Goal: Find specific page/section: Find specific page/section

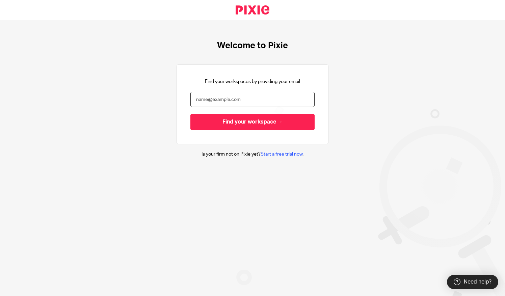
click at [208, 101] on input "email" at bounding box center [252, 99] width 124 height 15
type input "jayne@bicknells.net"
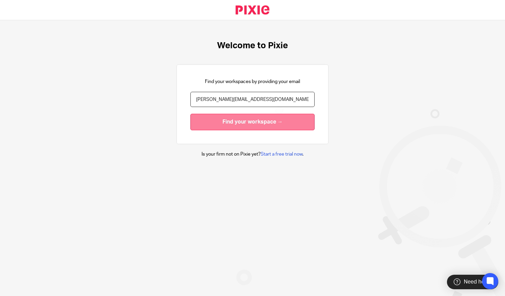
click at [215, 124] on input "Find your workspace →" at bounding box center [252, 122] width 124 height 17
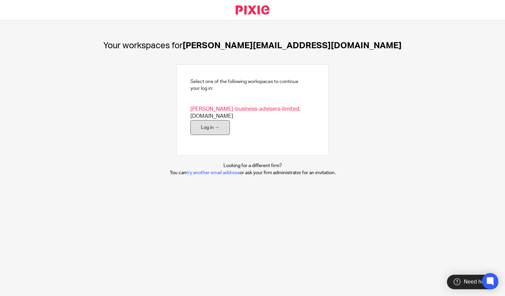
click at [203, 120] on link "Log in →" at bounding box center [209, 127] width 39 height 15
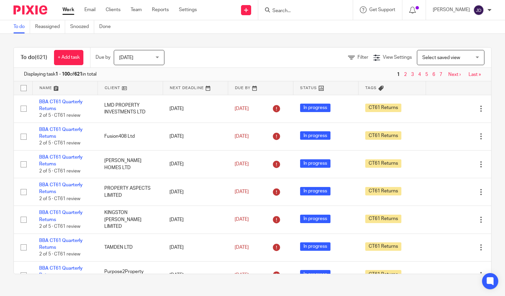
click at [288, 8] on input "Search" at bounding box center [302, 11] width 61 height 6
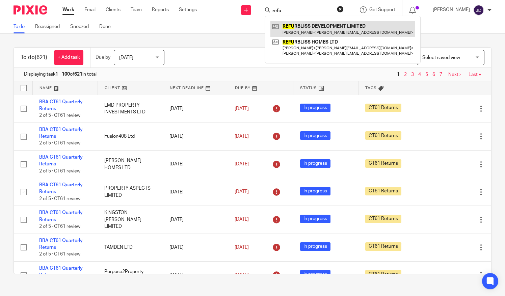
type input "refu"
click at [305, 28] on link at bounding box center [342, 29] width 145 height 16
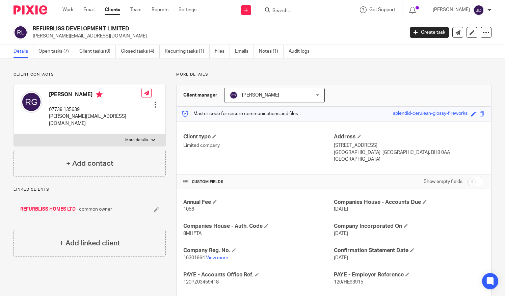
click at [295, 10] on input "Search" at bounding box center [302, 11] width 61 height 6
type input "firsmou"
click at [311, 31] on link at bounding box center [327, 29] width 114 height 16
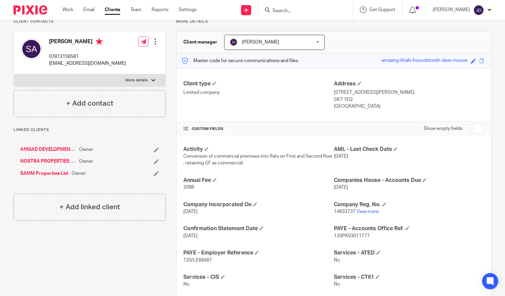
scroll to position [101, 0]
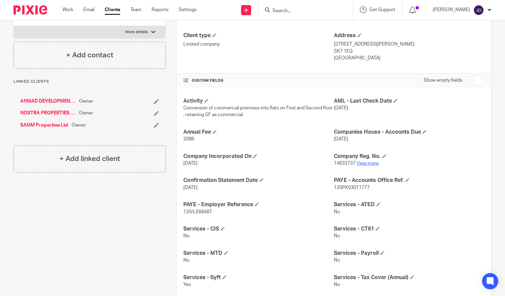
click at [368, 163] on link "View more" at bounding box center [367, 163] width 22 height 5
click at [56, 103] on link "AHMAD DEVELOPMENTS LTD" at bounding box center [47, 101] width 55 height 7
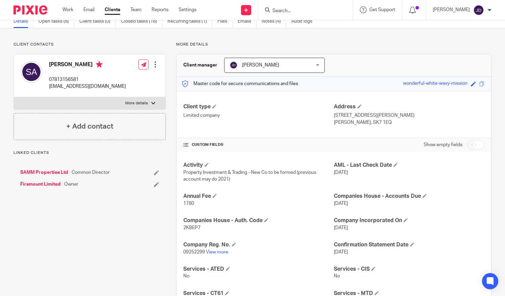
scroll to position [67, 0]
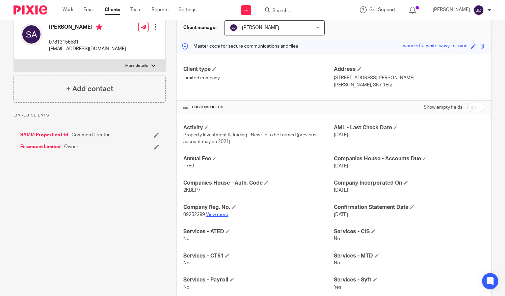
click at [218, 215] on link "View more" at bounding box center [217, 214] width 22 height 5
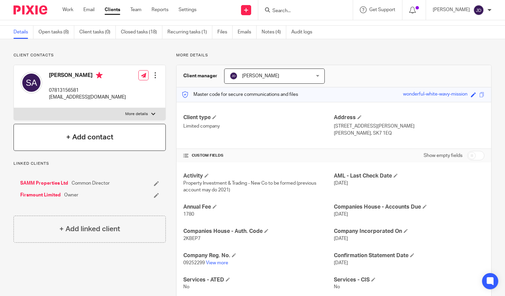
scroll to position [0, 0]
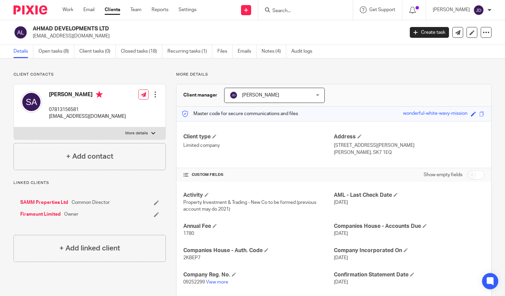
click at [41, 214] on link "Firsmount Limited" at bounding box center [40, 214] width 40 height 7
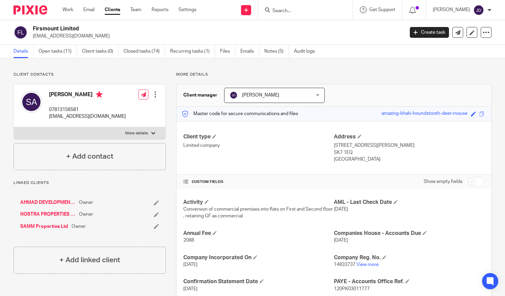
click at [290, 11] on input "Search" at bounding box center [302, 11] width 61 height 6
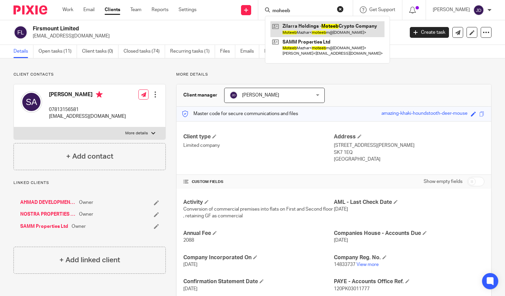
type input "moheeb"
click at [310, 29] on link at bounding box center [327, 29] width 114 height 16
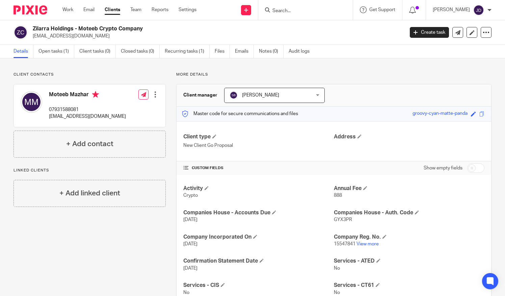
click at [291, 6] on form at bounding box center [308, 10] width 72 height 8
click at [287, 8] on input "Search" at bounding box center [302, 11] width 61 height 6
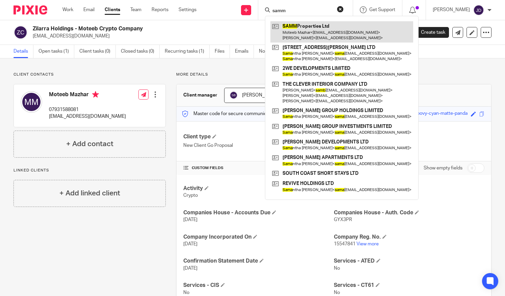
type input "samm"
click at [305, 33] on link at bounding box center [341, 31] width 143 height 21
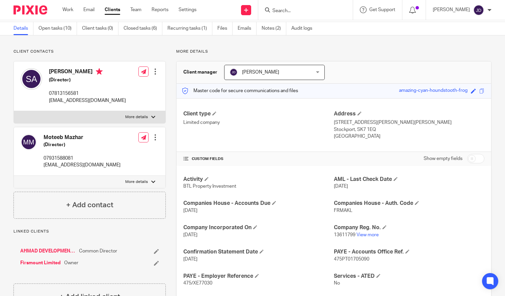
scroll to position [34, 0]
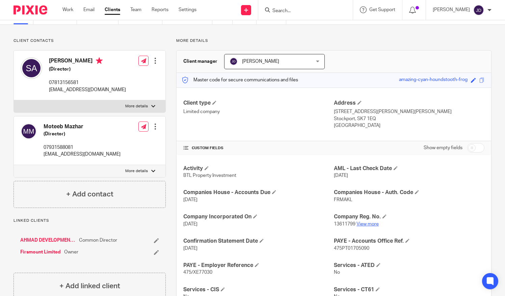
click at [368, 223] on link "View more" at bounding box center [367, 224] width 22 height 5
drag, startPoint x: 42, startPoint y: 155, endPoint x: 94, endPoint y: 162, distance: 52.4
click at [94, 162] on div "Moteeb Mazhar (Director) 07931588081 [EMAIL_ADDRESS][DOMAIN_NAME] Edit contact …" at bounding box center [89, 140] width 151 height 49
copy p "[EMAIL_ADDRESS][DOMAIN_NAME]"
click at [288, 9] on input "Search" at bounding box center [302, 11] width 61 height 6
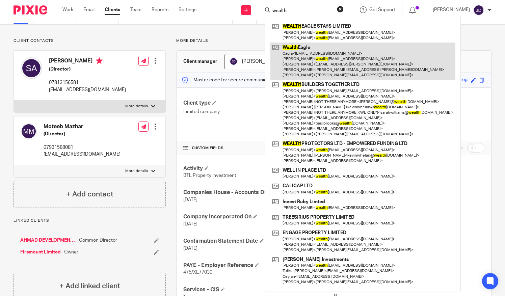
type input "wealth"
click at [323, 62] on link at bounding box center [362, 60] width 185 height 37
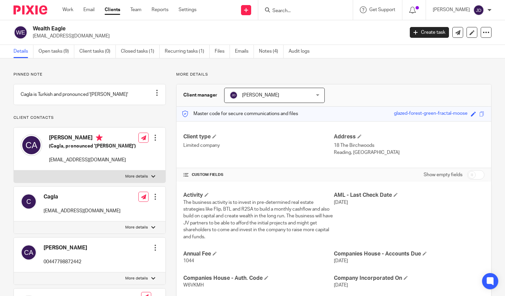
click at [287, 10] on input "Search" at bounding box center [302, 11] width 61 height 6
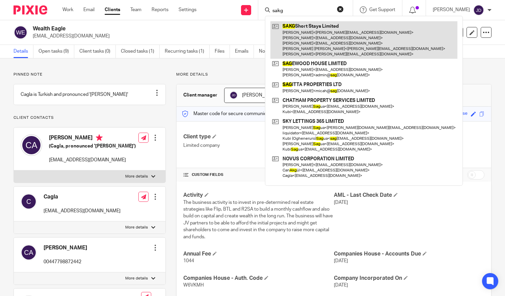
type input "sakg"
click at [322, 39] on link at bounding box center [363, 39] width 187 height 37
